Goal: Information Seeking & Learning: Learn about a topic

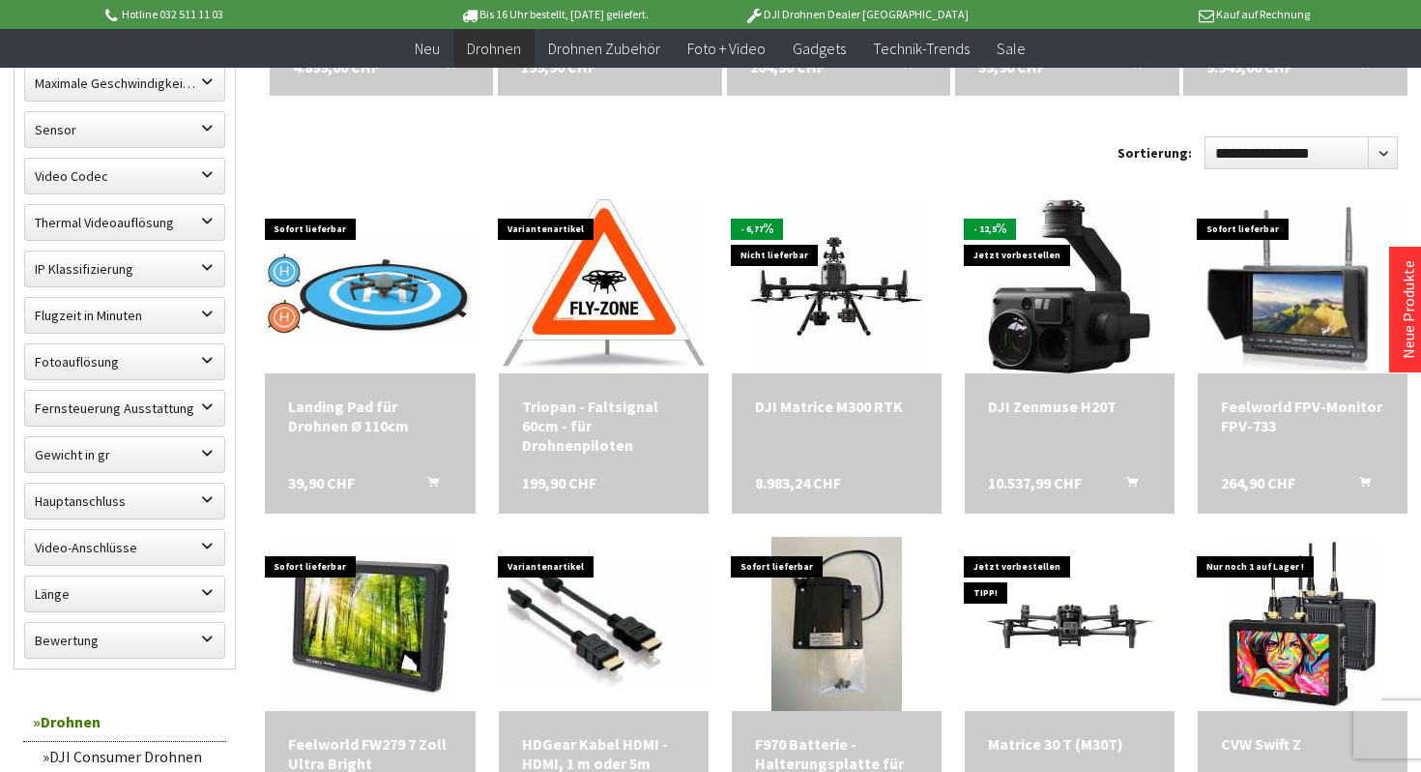
scroll to position [928, 0]
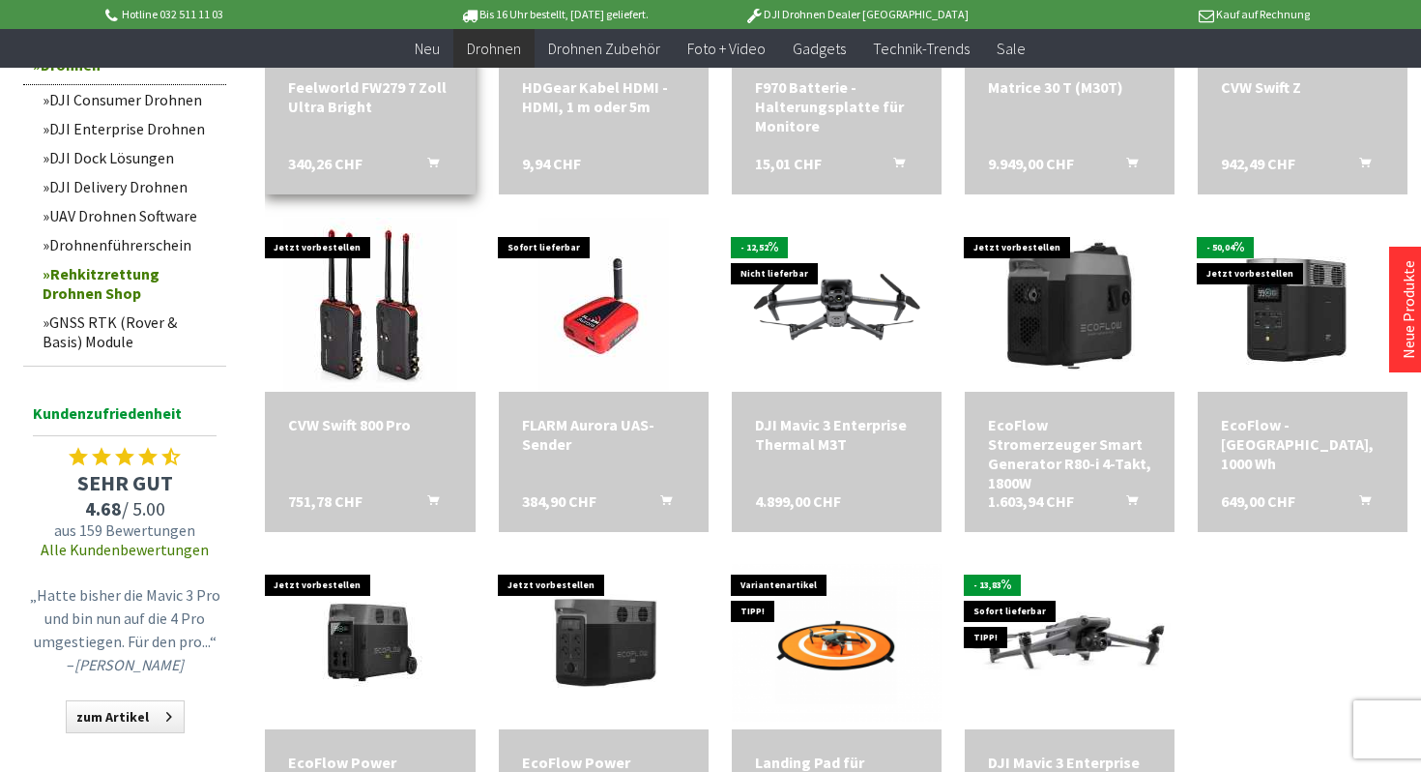
scroll to position [1561, 0]
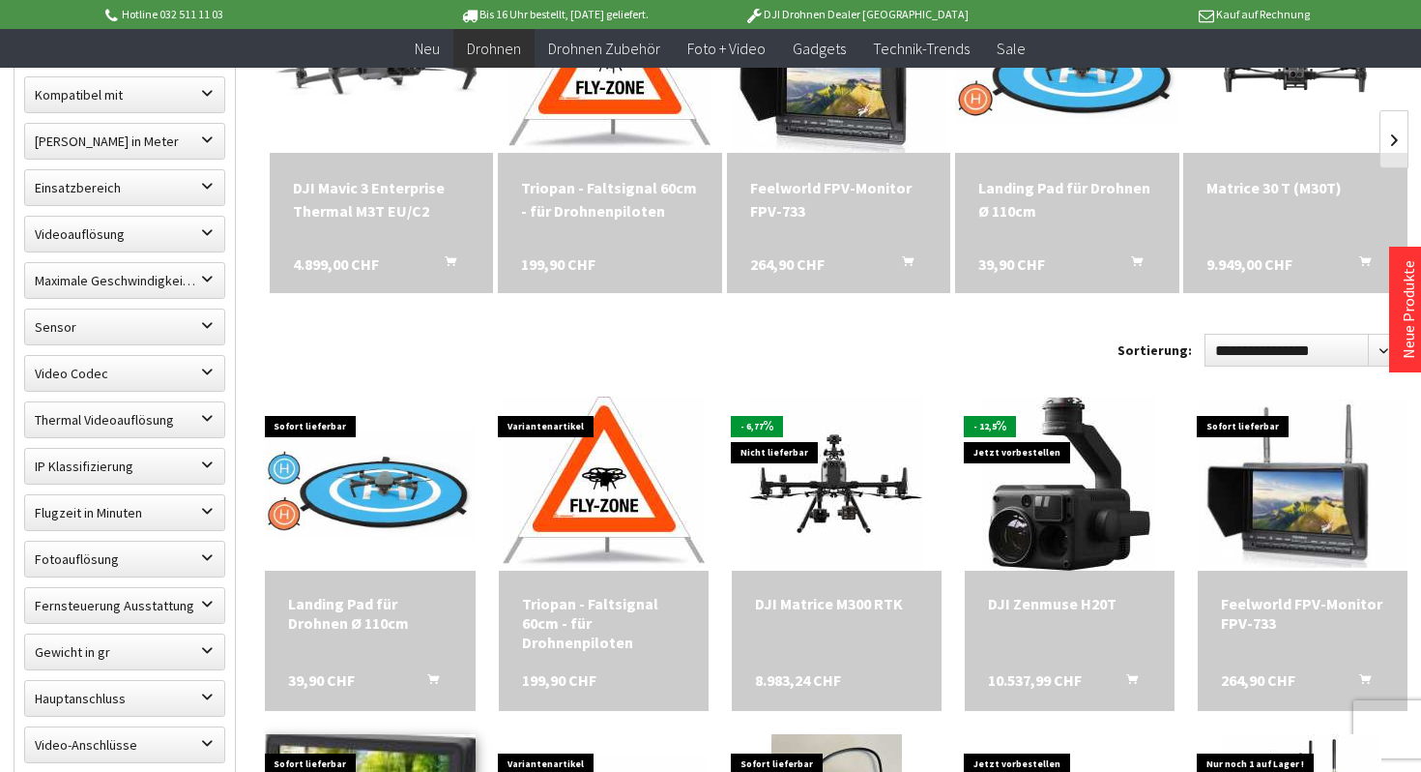
scroll to position [703, 0]
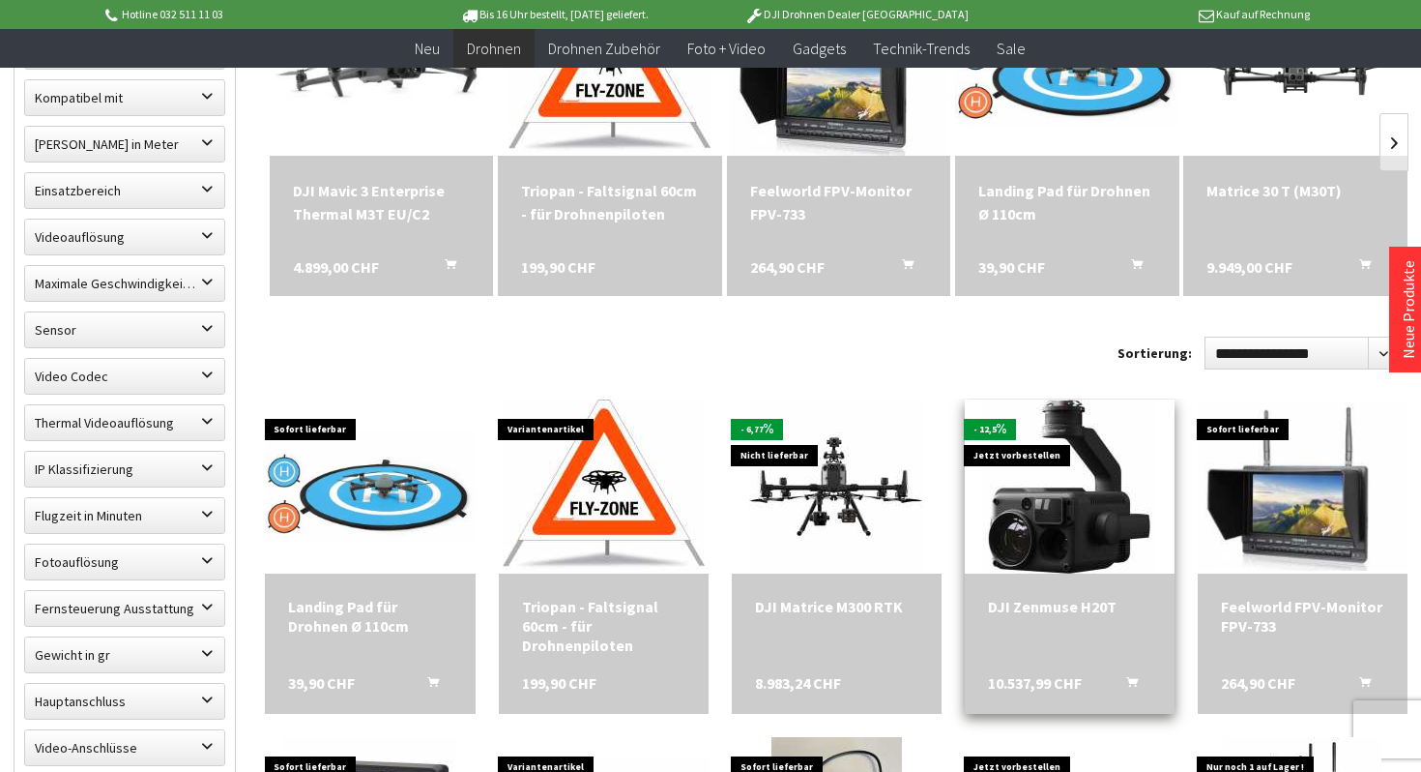
click at [1034, 600] on div "DJI Zenmuse H20T" at bounding box center [1069, 606] width 163 height 19
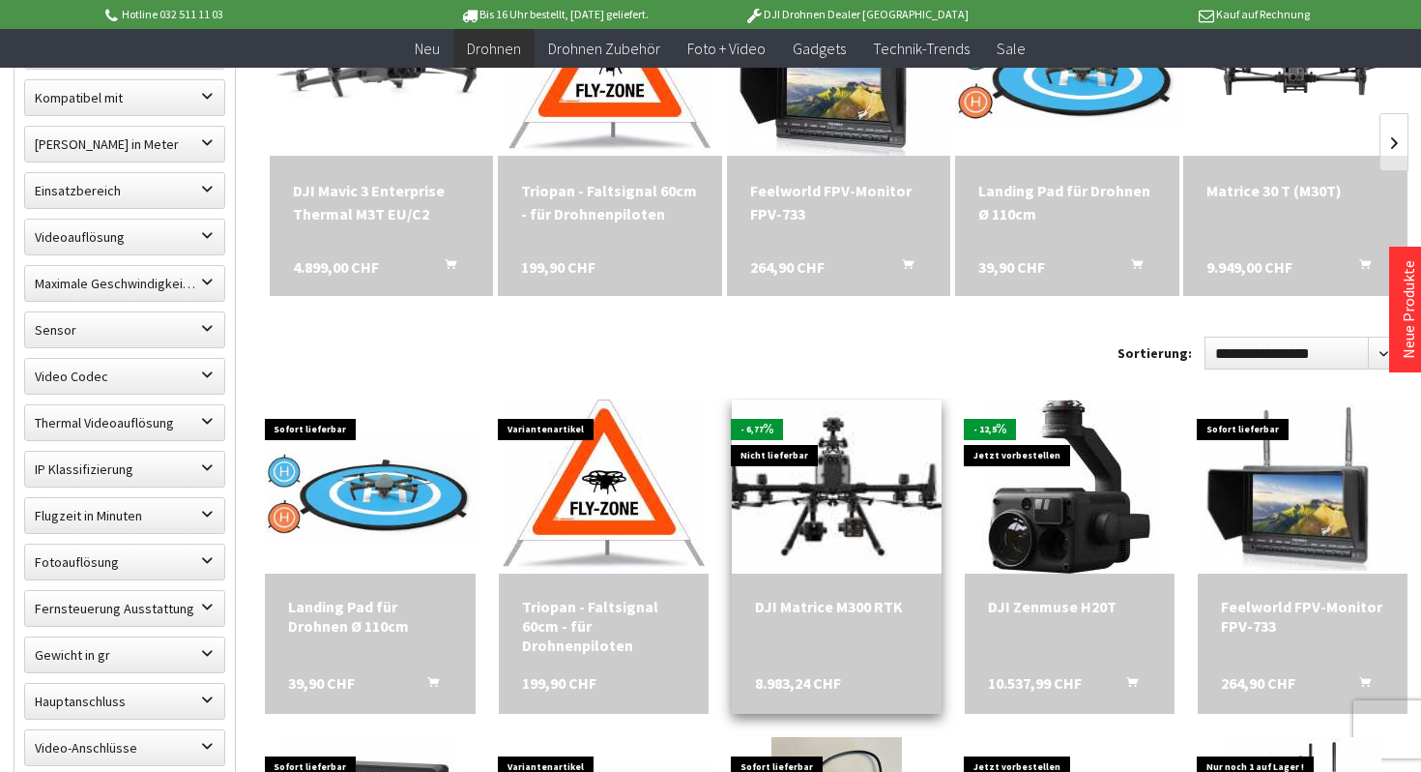
click at [823, 512] on img at bounding box center [836, 486] width 244 height 244
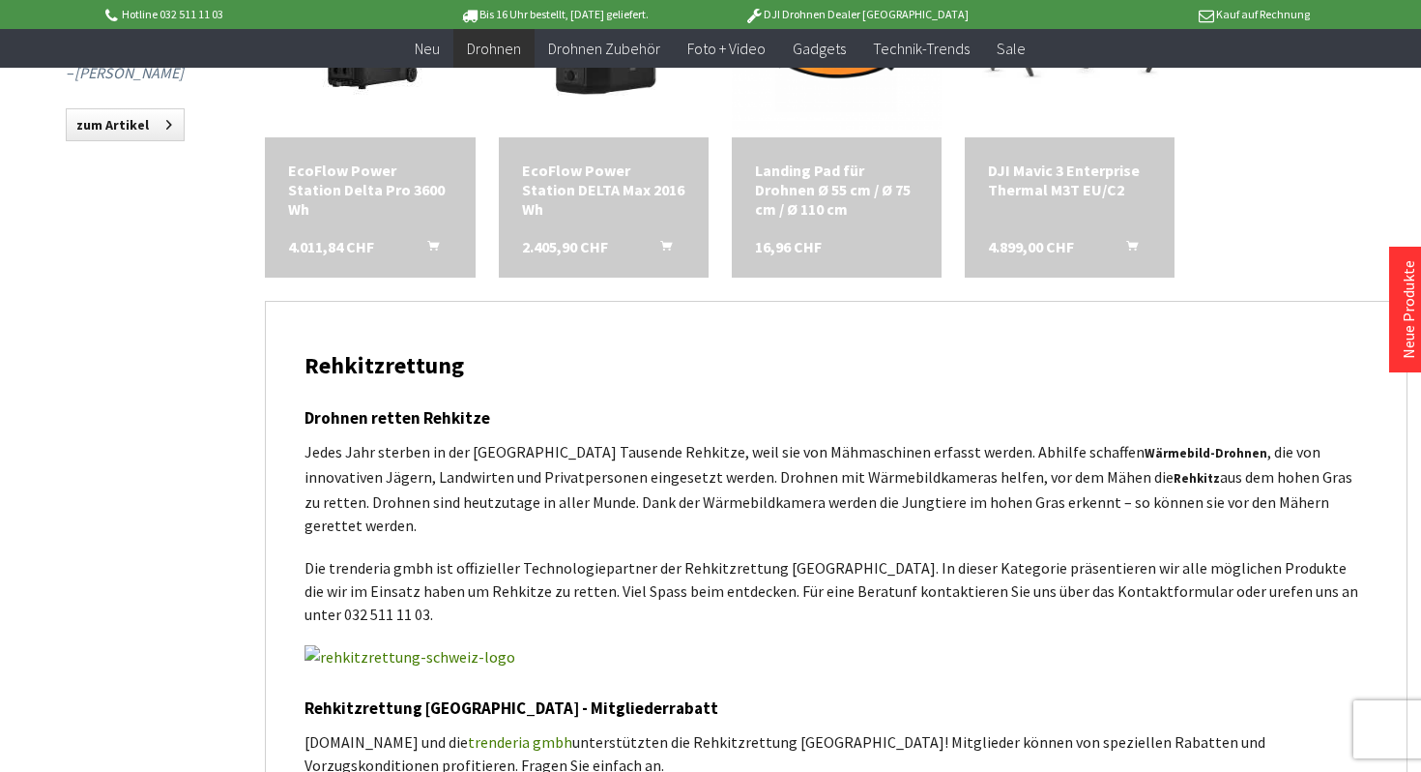
scroll to position [2146, 0]
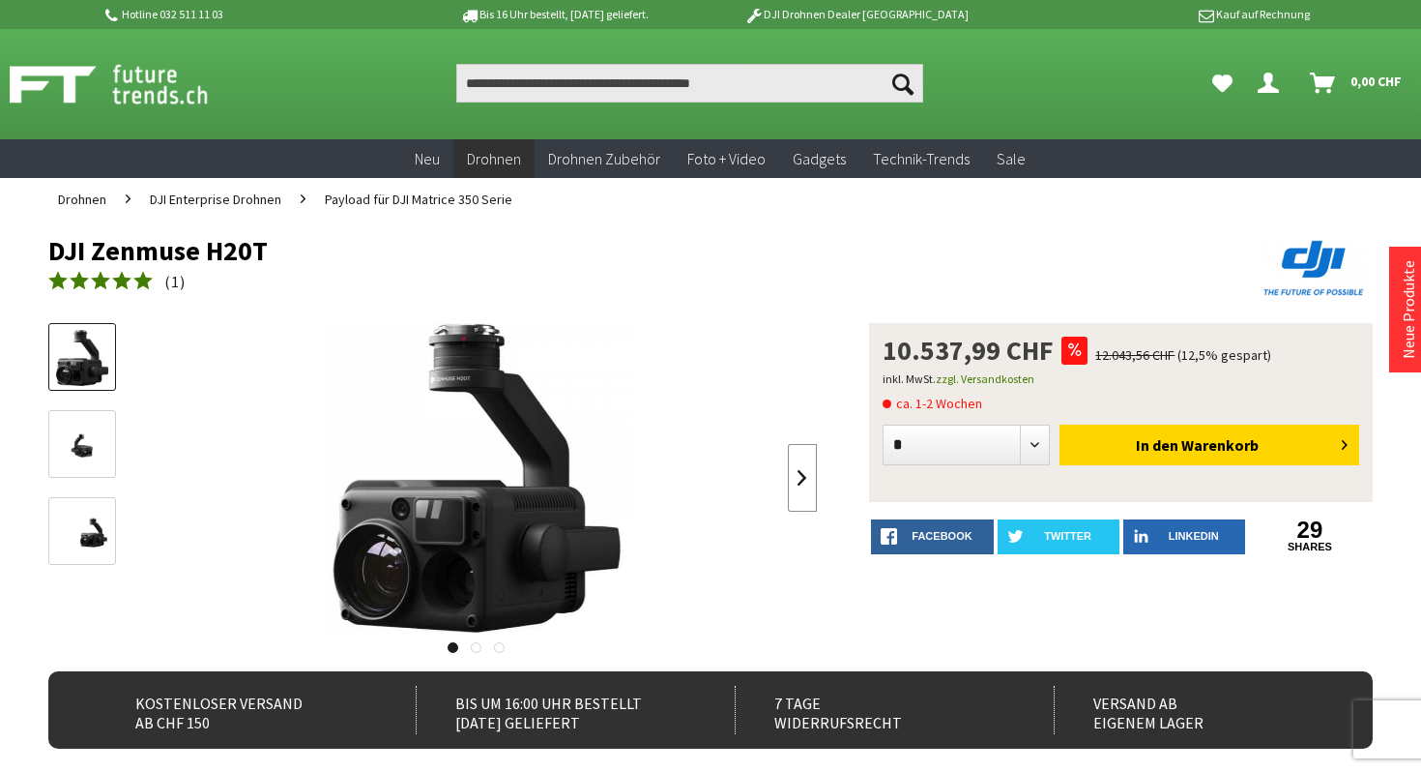
click at [801, 463] on link at bounding box center [802, 478] width 29 height 68
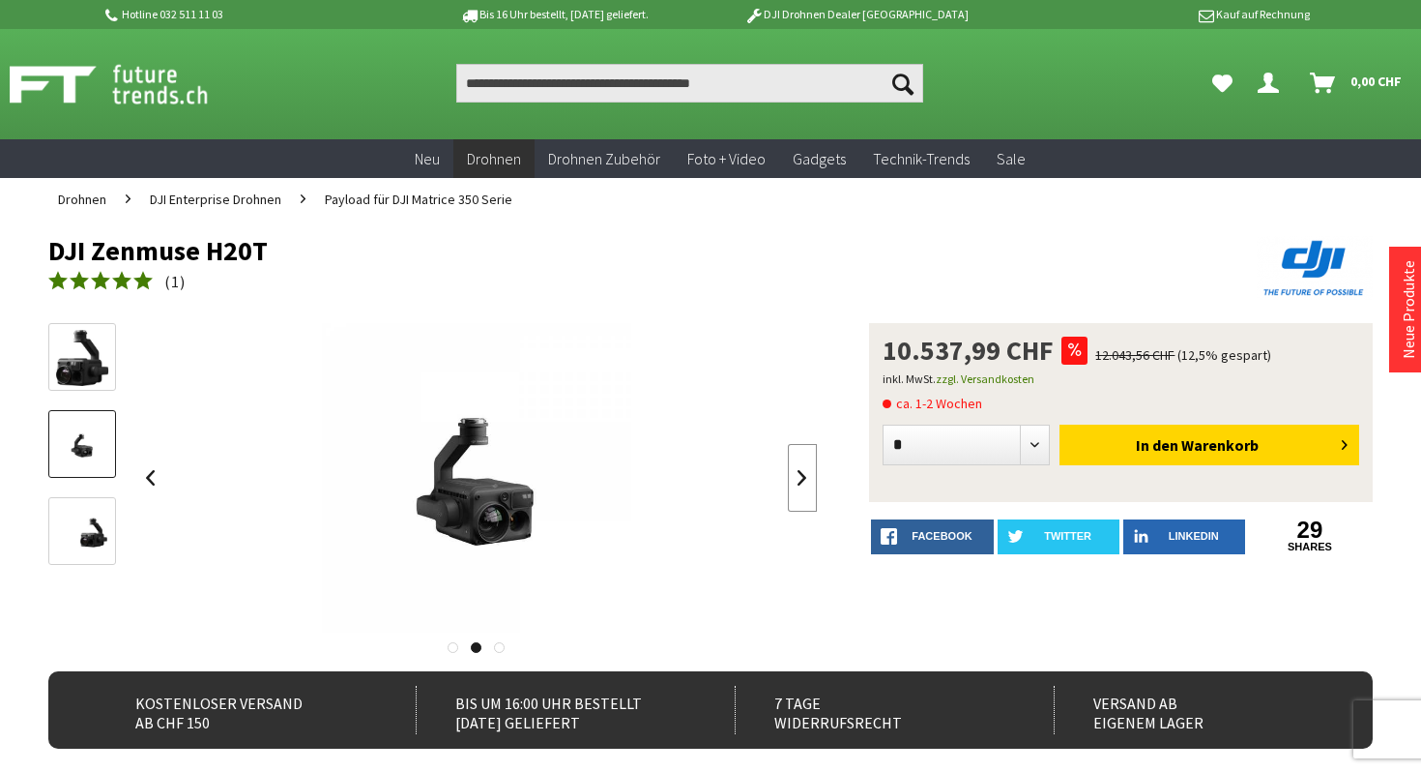
click at [801, 463] on link at bounding box center [802, 478] width 29 height 68
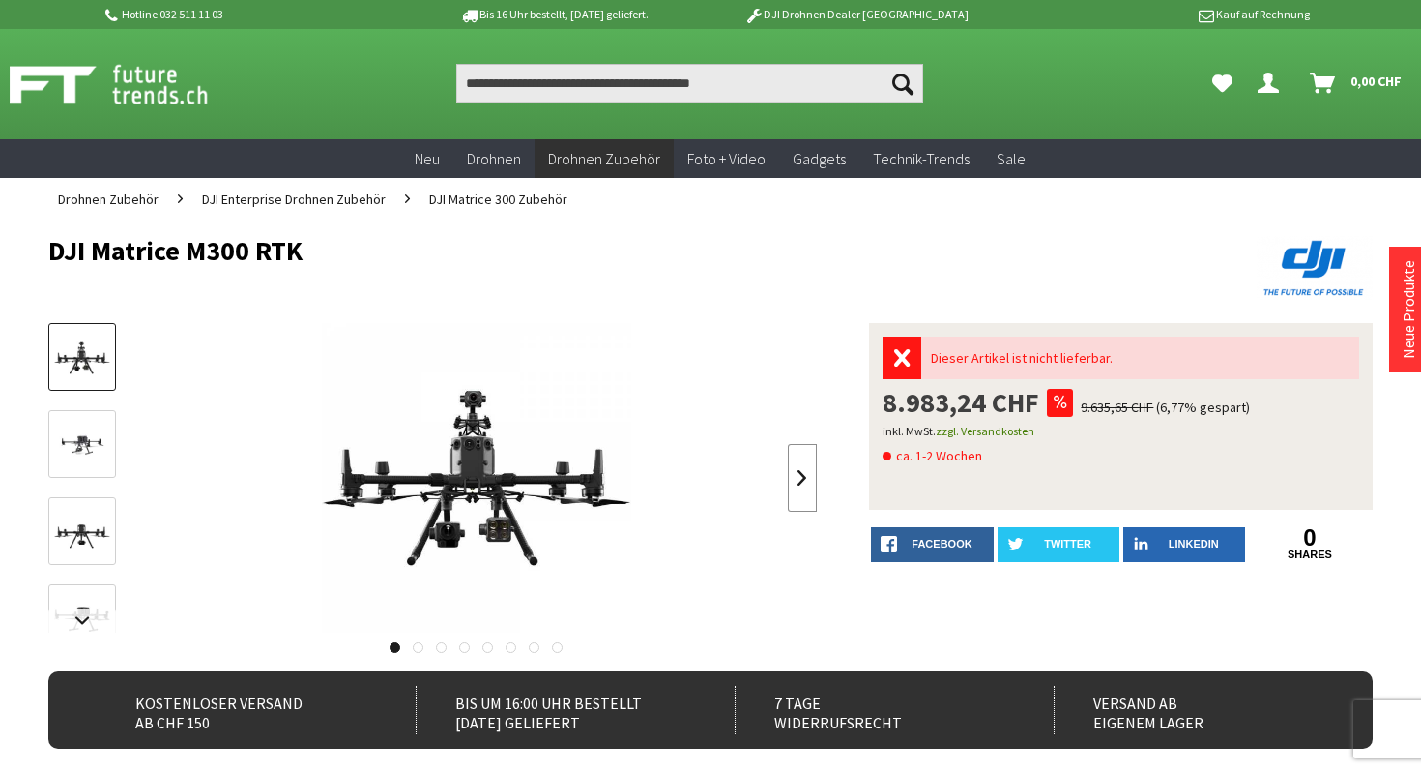
click at [808, 485] on link at bounding box center [802, 478] width 29 height 68
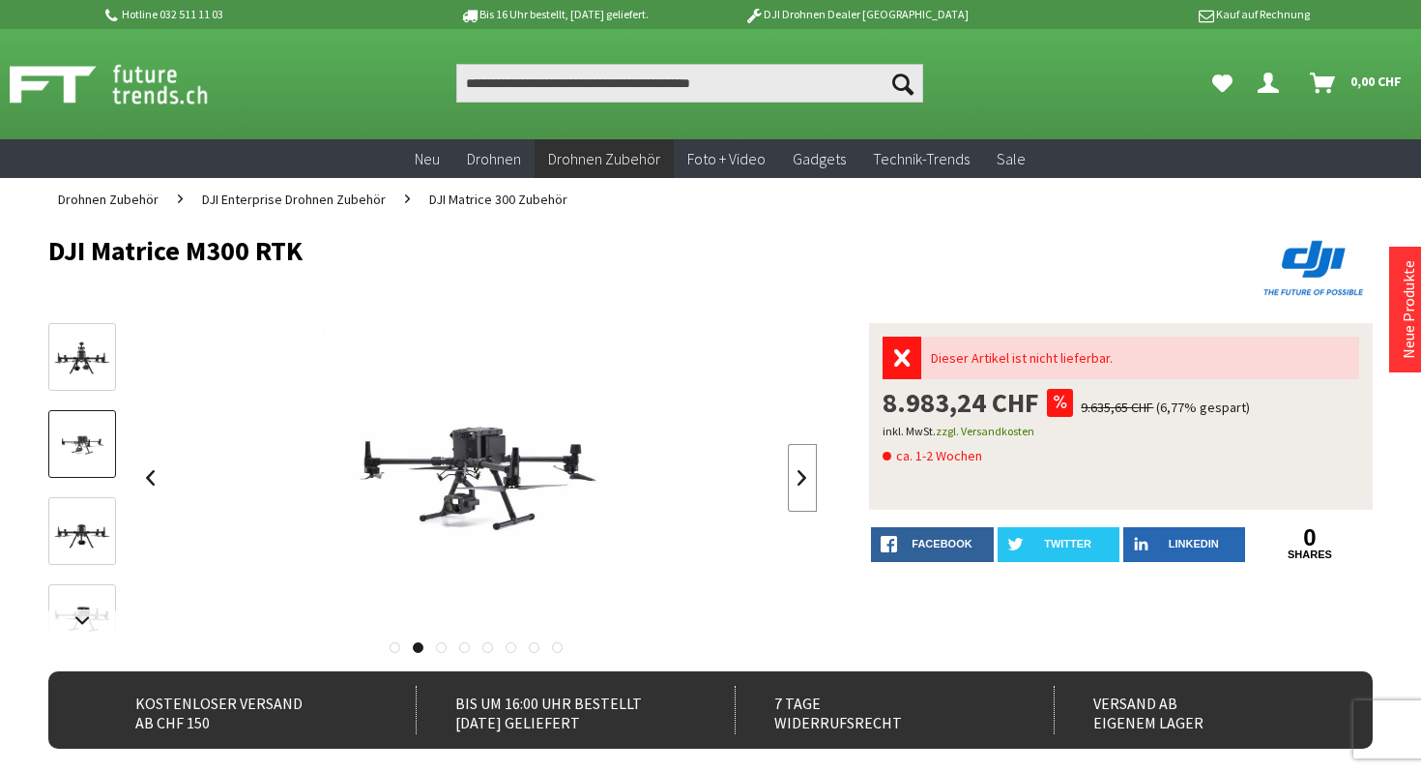
click at [808, 485] on link at bounding box center [802, 478] width 29 height 68
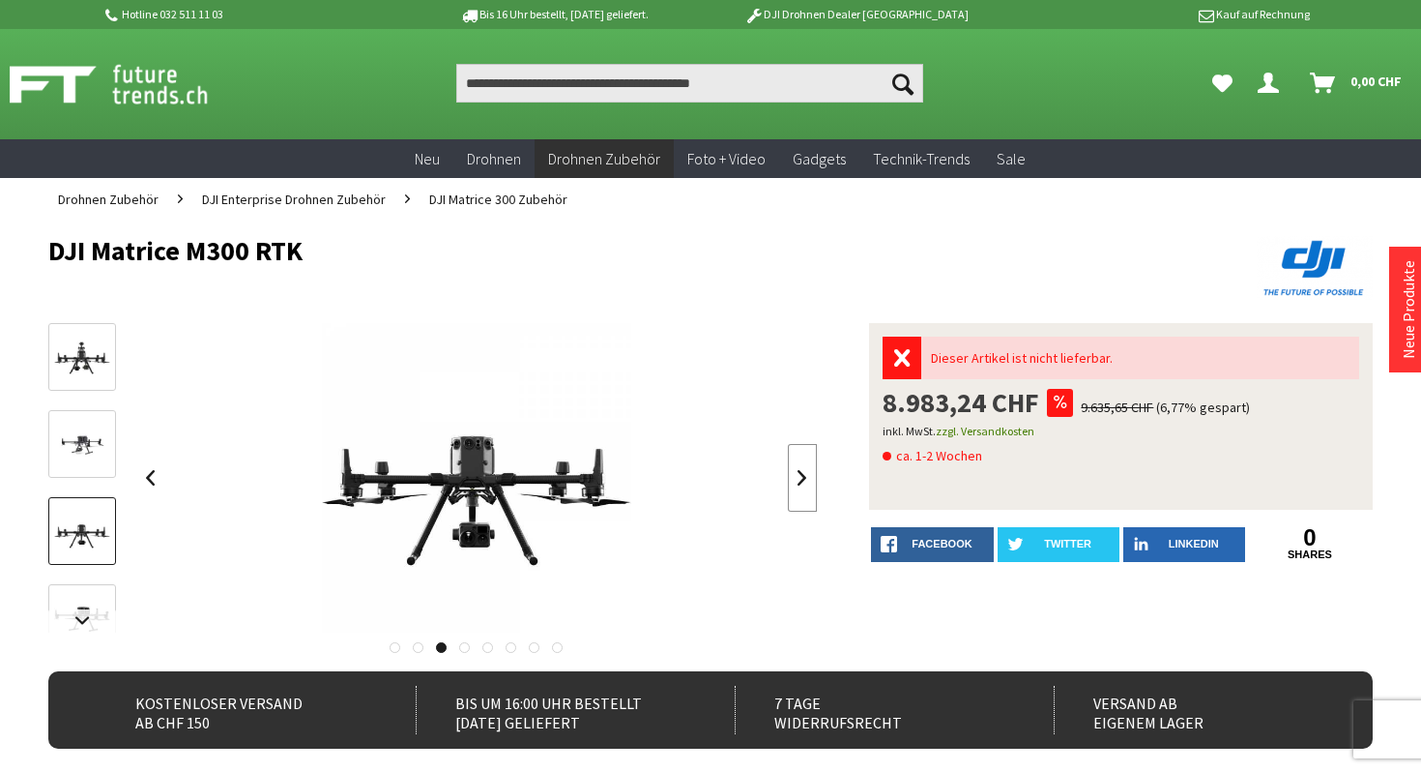
click at [808, 485] on link at bounding box center [802, 478] width 29 height 68
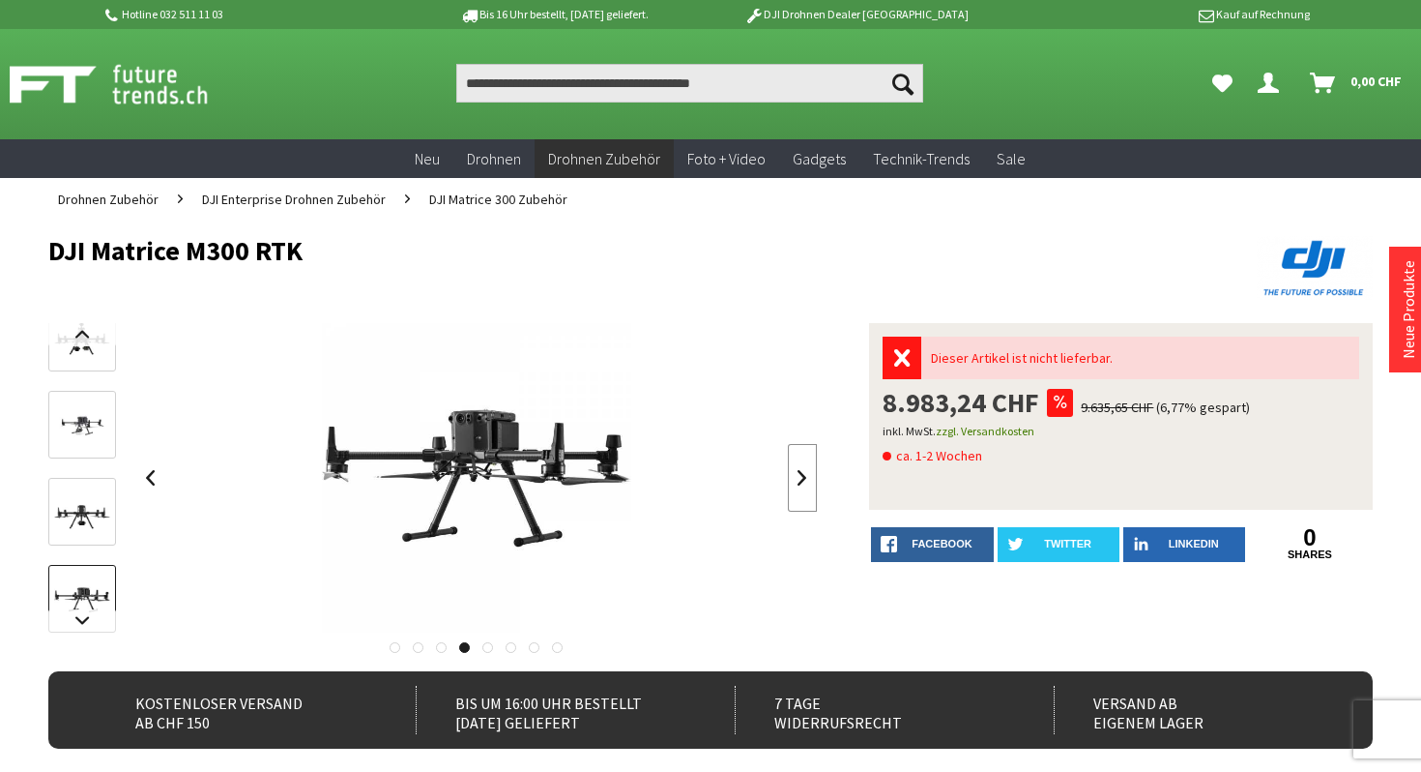
click at [808, 485] on link at bounding box center [802, 478] width 29 height 68
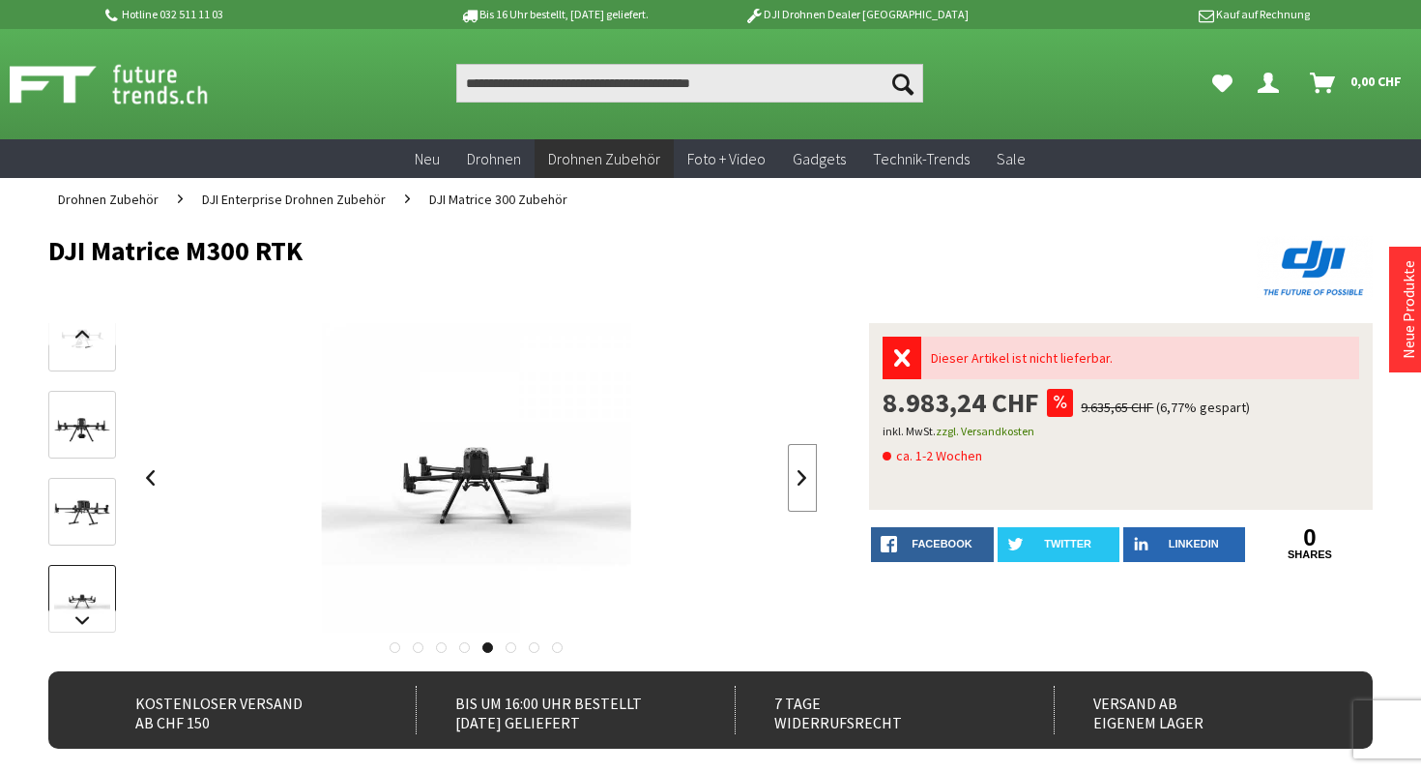
click at [808, 485] on link at bounding box center [802, 478] width 29 height 68
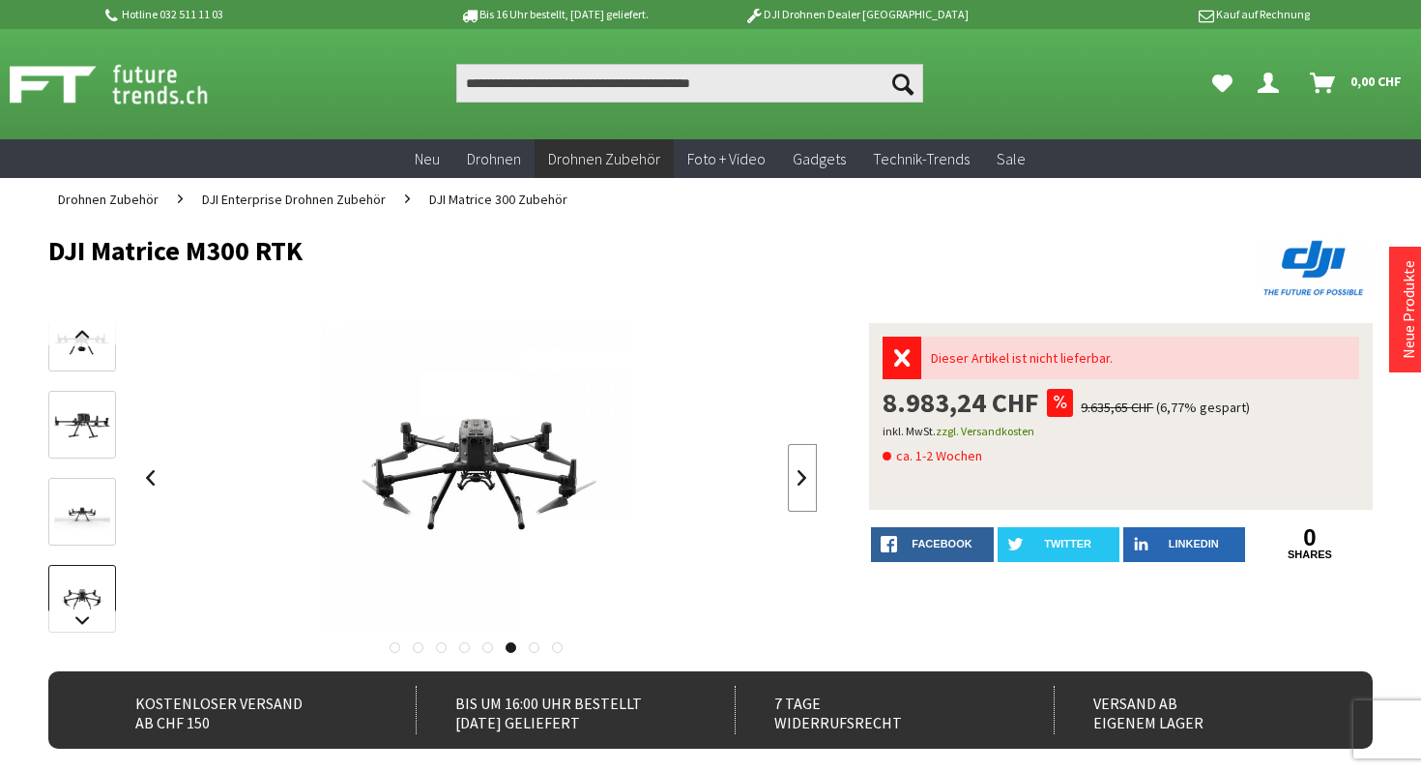
click at [799, 480] on link at bounding box center [802, 478] width 29 height 68
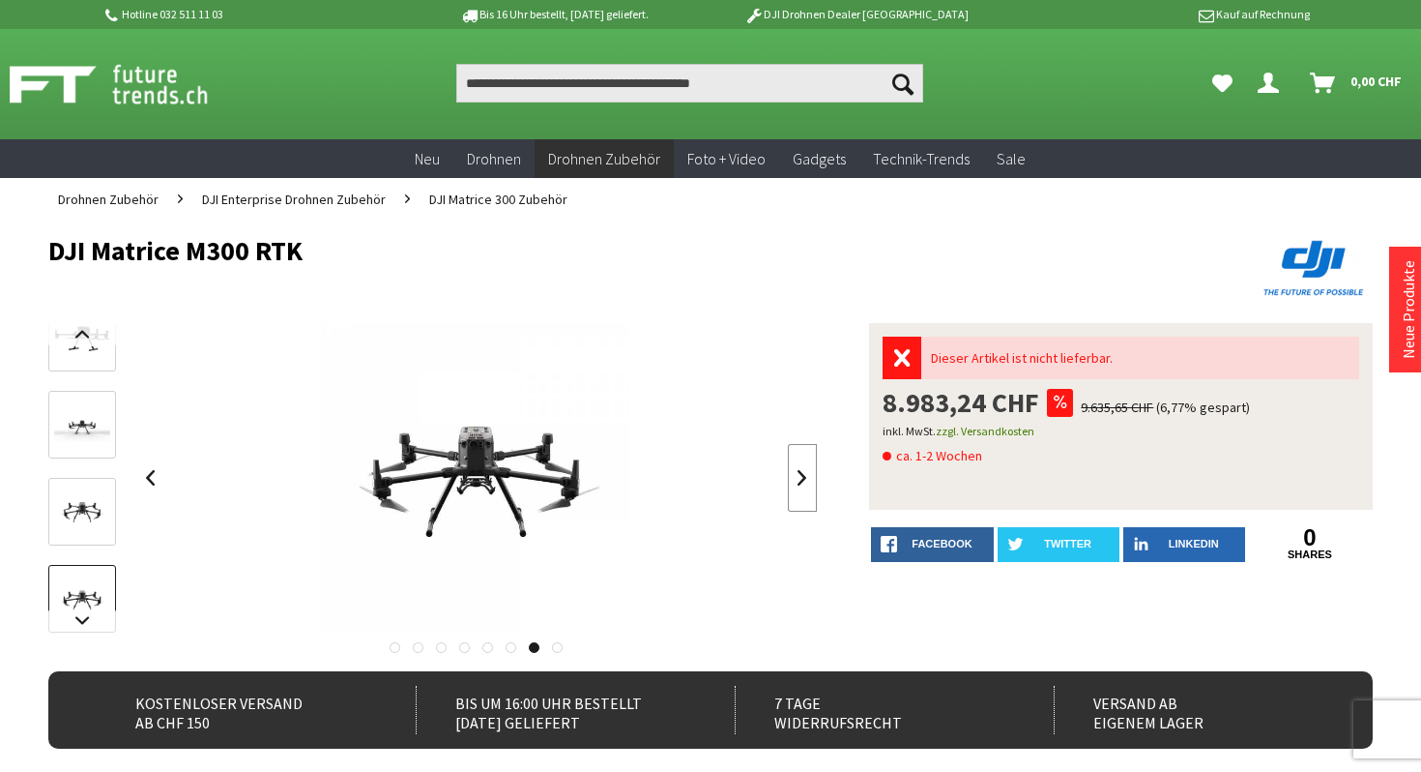
click at [799, 480] on link at bounding box center [802, 478] width 29 height 68
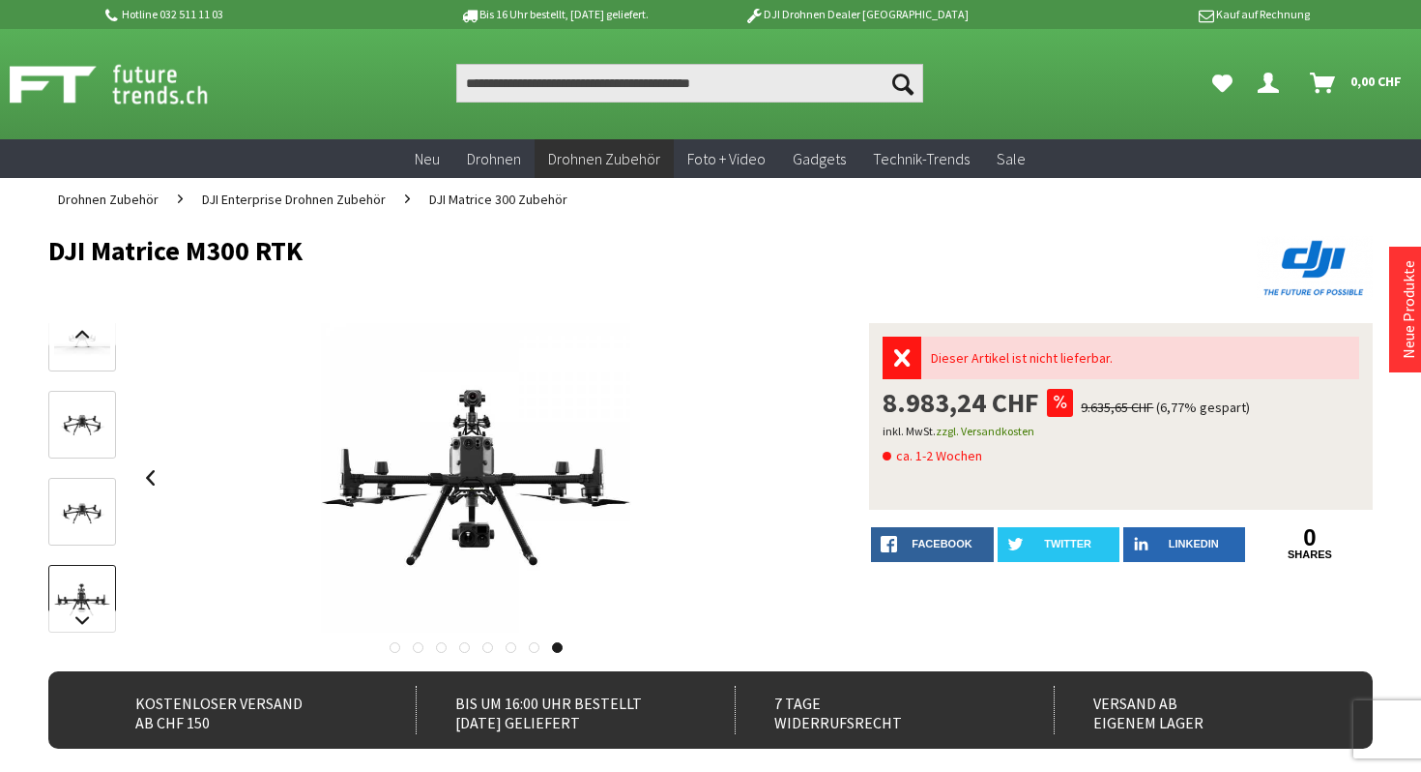
click at [799, 480] on div at bounding box center [476, 477] width 682 height 309
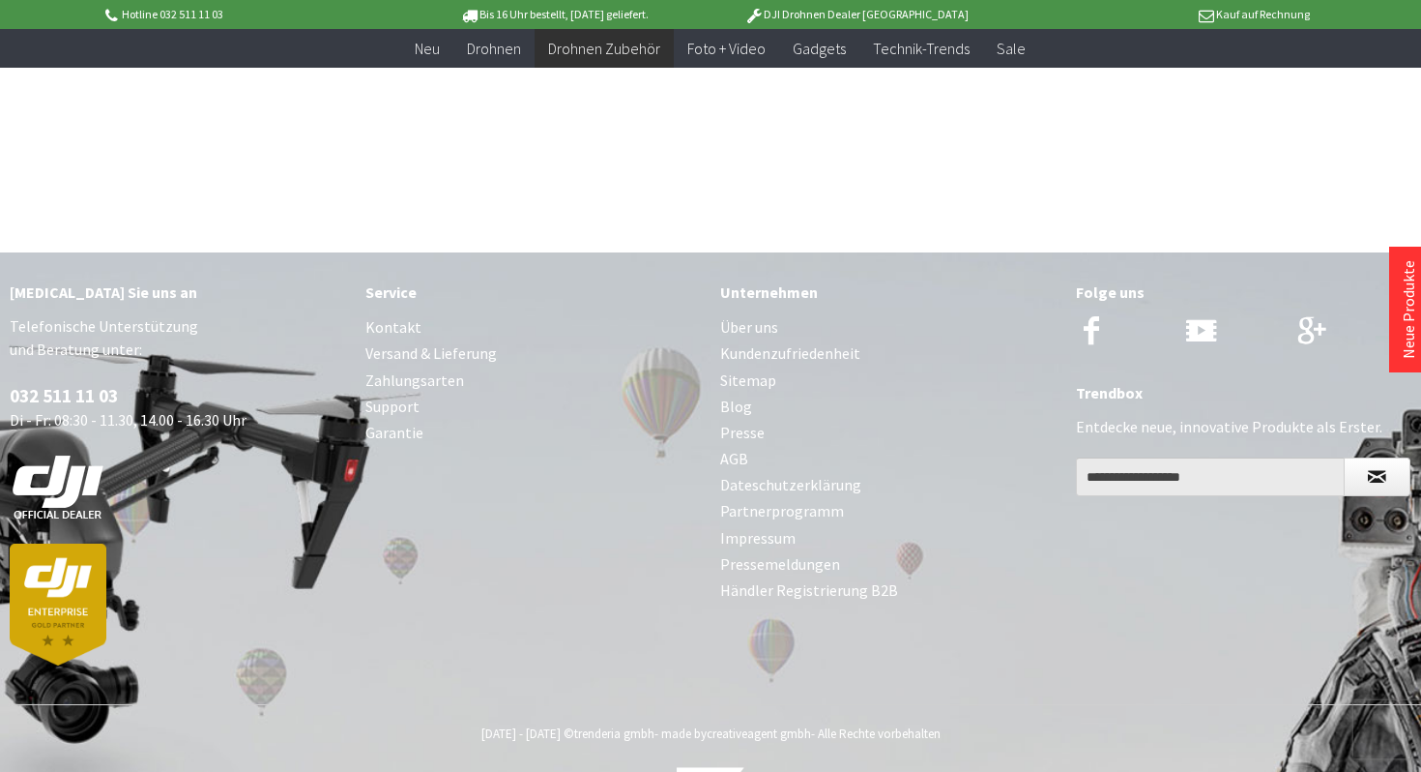
scroll to position [9808, 0]
